Goal: Task Accomplishment & Management: Manage account settings

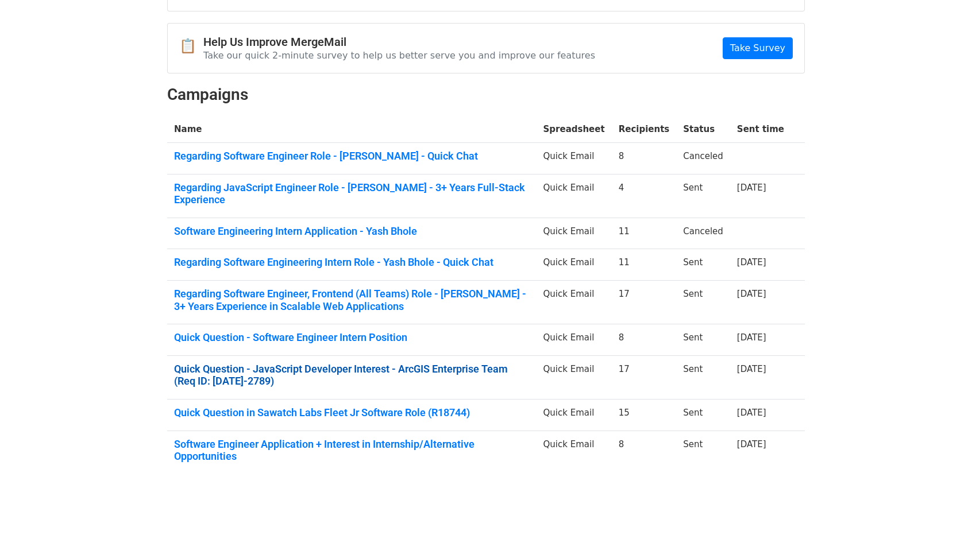
scroll to position [93, 0]
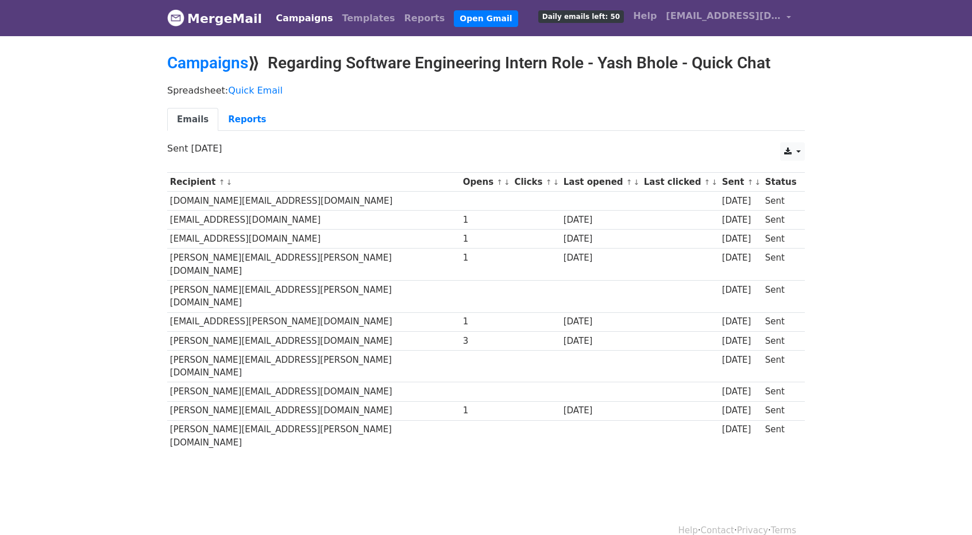
scroll to position [1, 0]
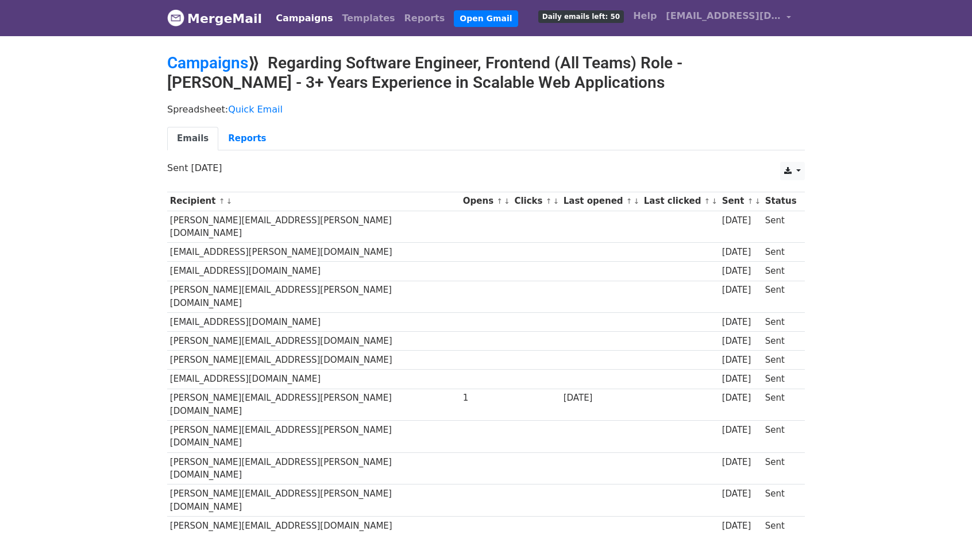
scroll to position [81, 0]
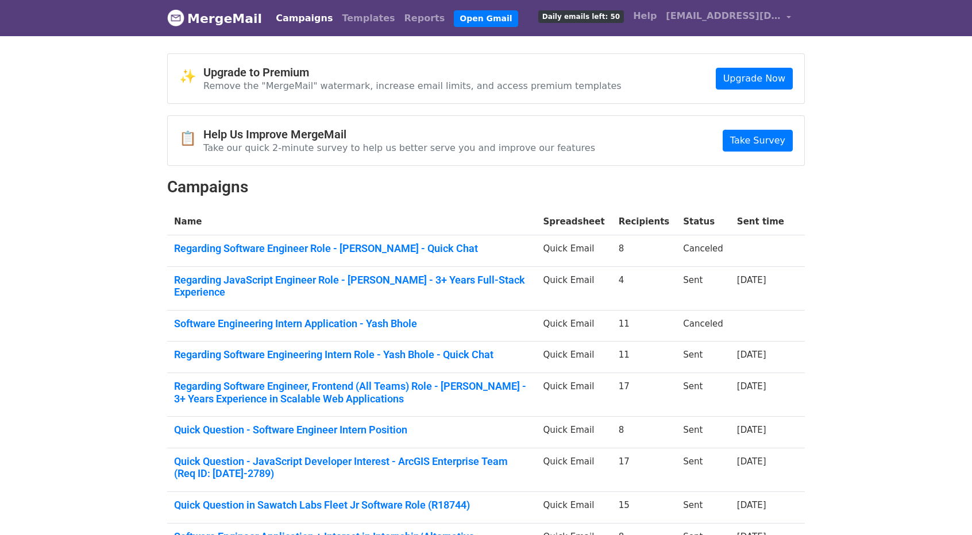
scroll to position [106, 0]
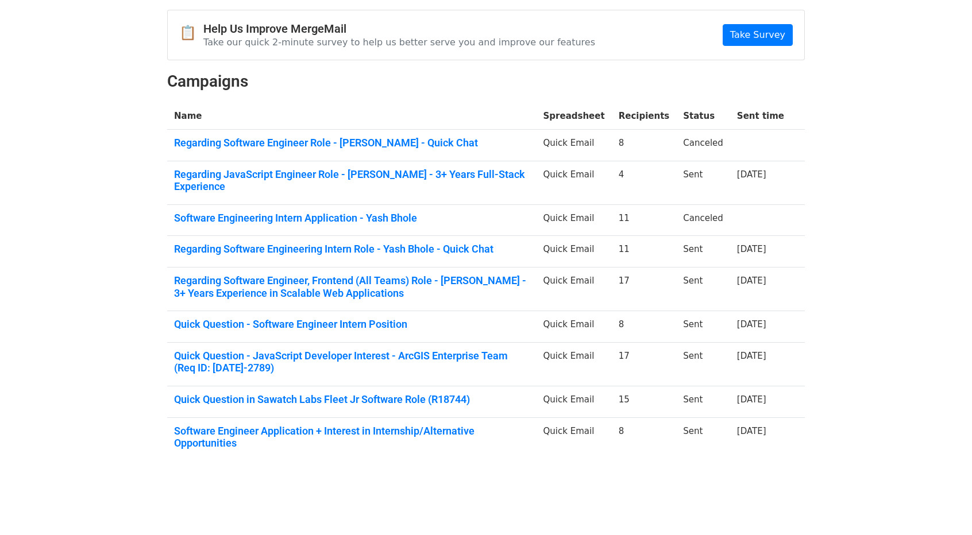
click at [381, 182] on td "Regarding JavaScript Engineer Role - [PERSON_NAME] - 3+ Years Full-Stack Experi…" at bounding box center [351, 183] width 369 height 44
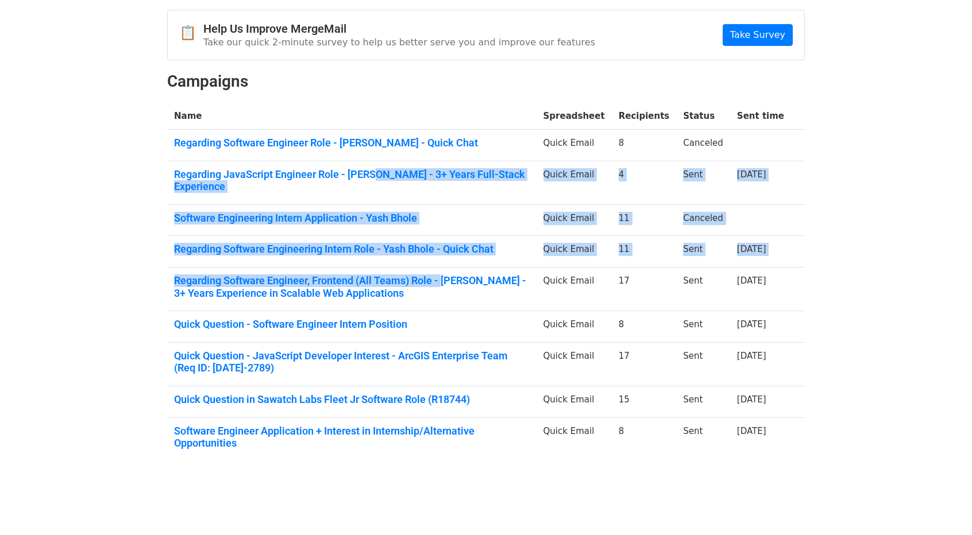
drag, startPoint x: 381, startPoint y: 182, endPoint x: 440, endPoint y: 254, distance: 93.4
click at [440, 254] on tbody "Name Spreadsheet Recipients Status Sent time Regarding Software Engineer Role -…" at bounding box center [485, 282] width 637 height 358
